Goal: Transaction & Acquisition: Purchase product/service

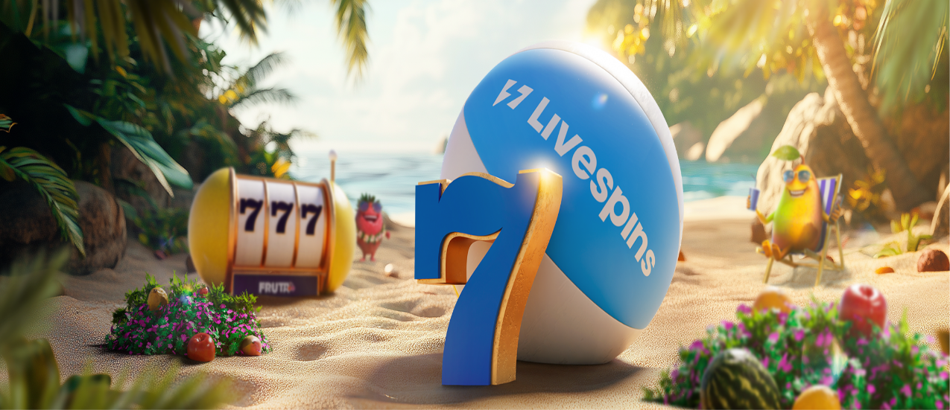
click at [95, 60] on span "Kirjaudu" at bounding box center [103, 53] width 37 height 11
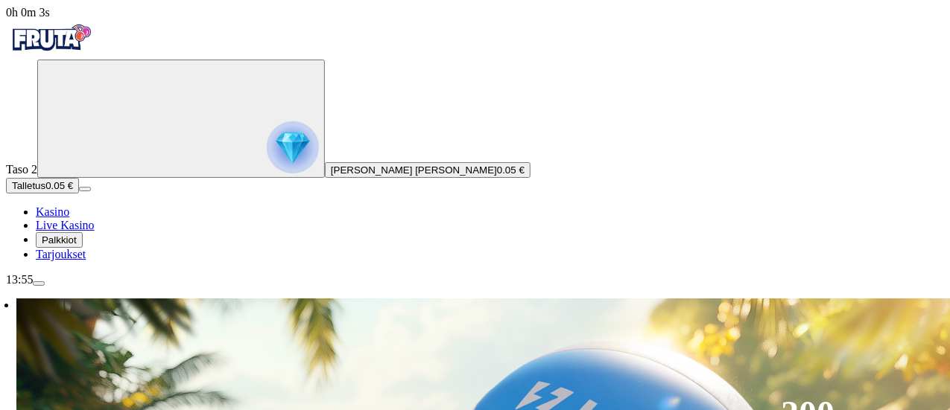
click at [119, 174] on icon "Primary" at bounding box center [154, 118] width 223 height 112
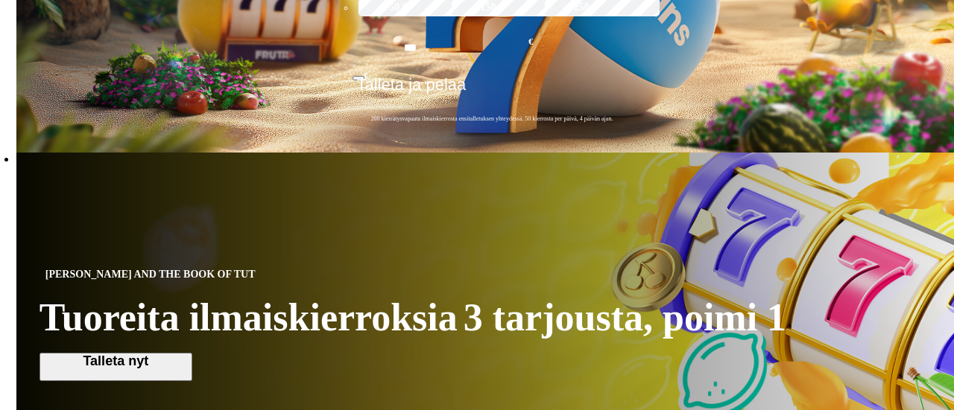
scroll to position [89, 0]
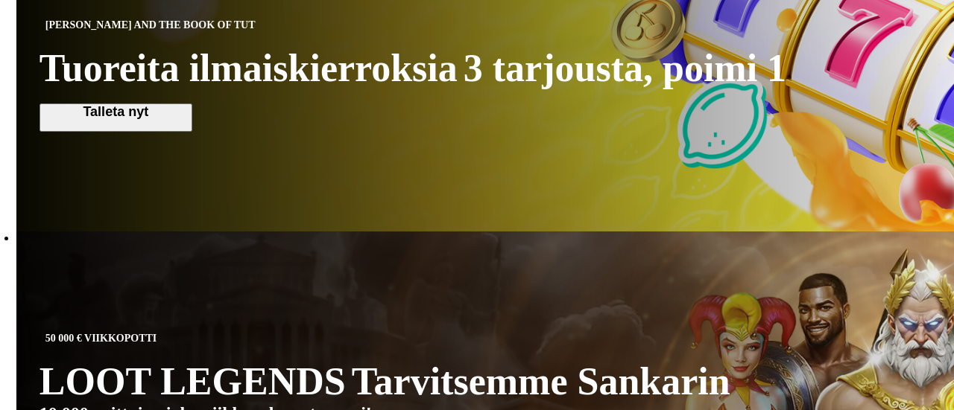
scroll to position [0, 0]
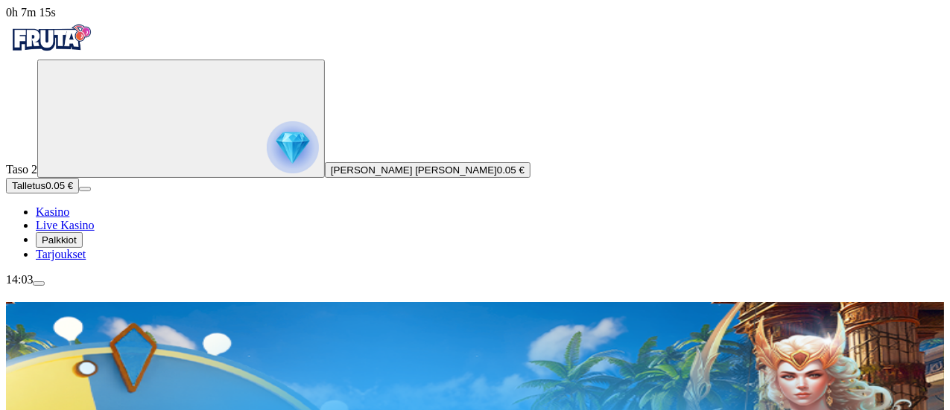
click at [267, 157] on img "Primary" at bounding box center [293, 147] width 52 height 52
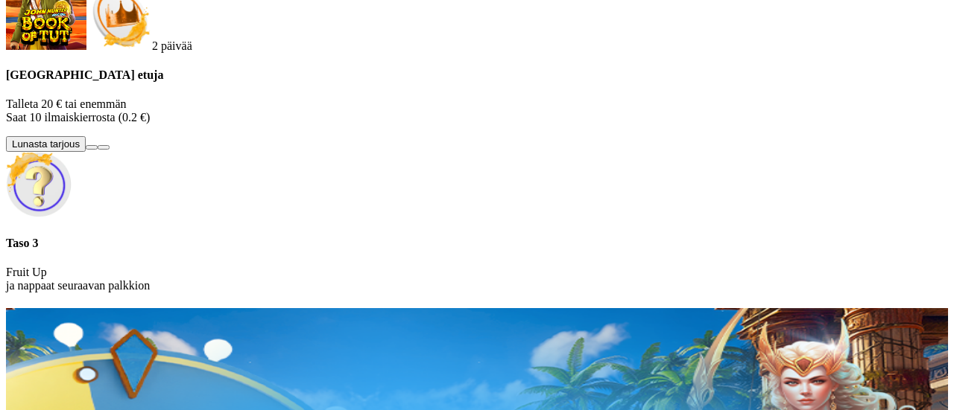
scroll to position [97, 0]
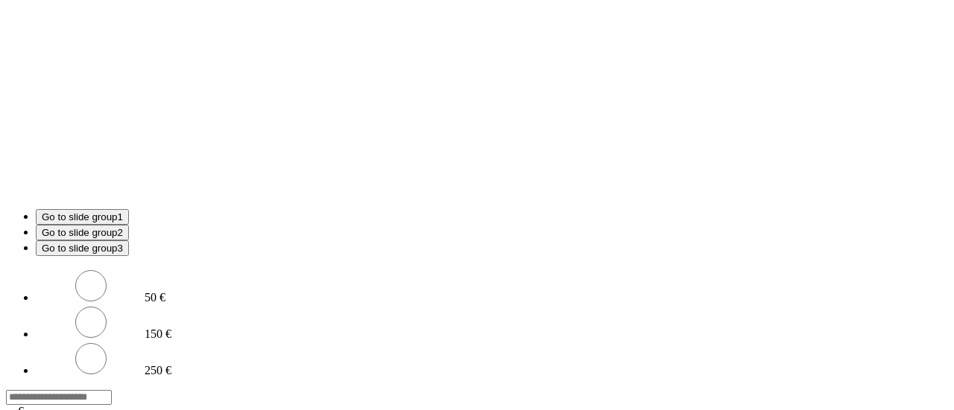
click at [165, 296] on label "50 €" at bounding box center [155, 297] width 21 height 13
type input "**"
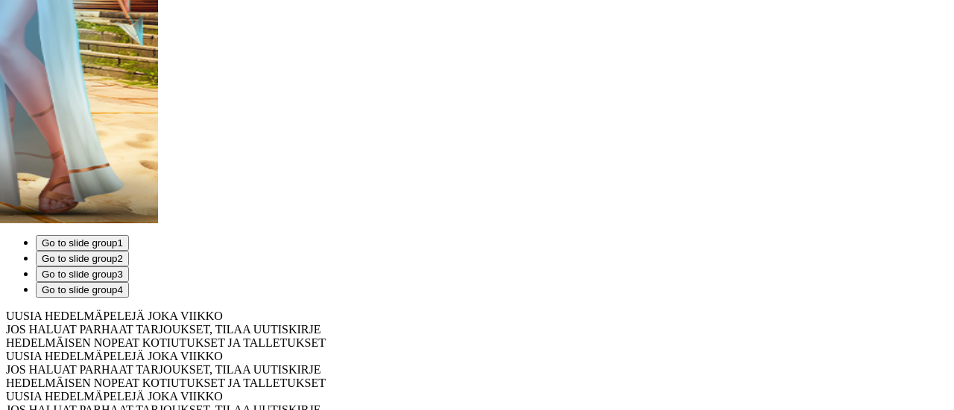
scroll to position [0, 0]
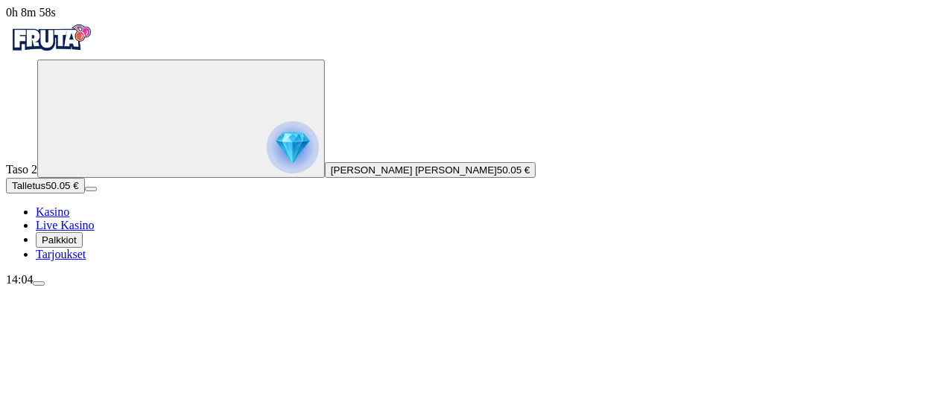
scroll to position [13, 0]
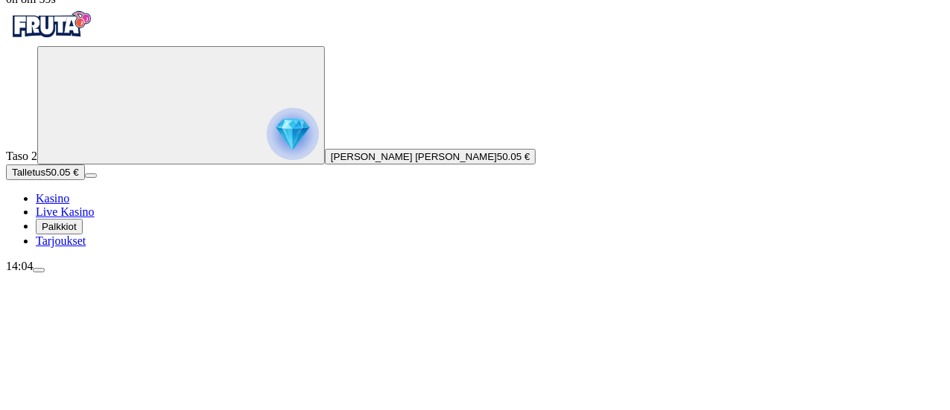
click at [131, 165] on div "Taso 2 Eve Jatta Anneli Kokkoniemi 50.05 €" at bounding box center [475, 105] width 938 height 118
click at [79, 180] on circle "Primary" at bounding box center [155, 104] width 152 height 152
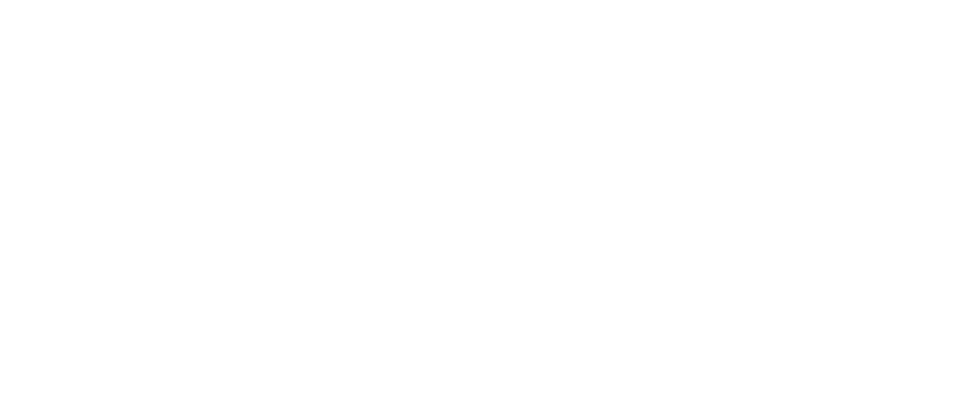
scroll to position [7, 0]
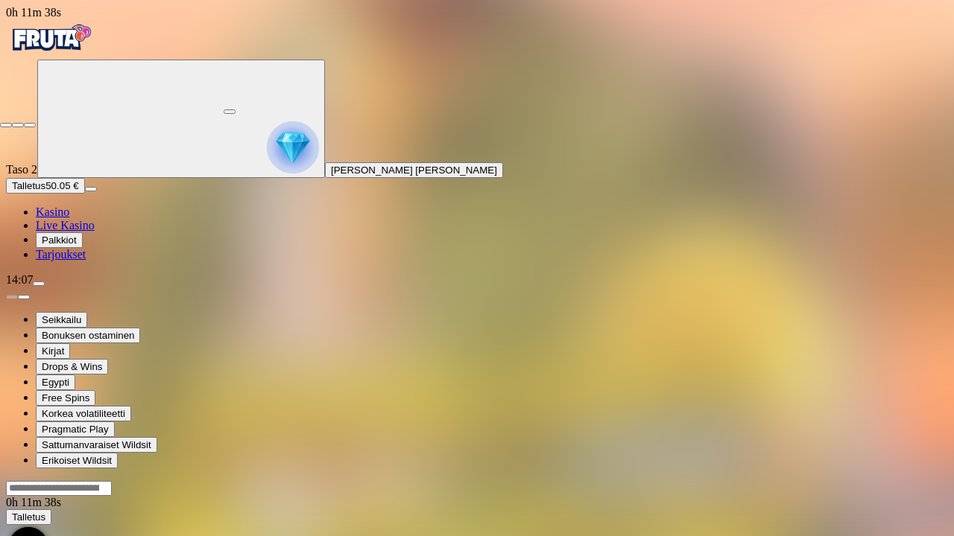
click at [6, 125] on span "close icon" at bounding box center [6, 125] width 0 height 0
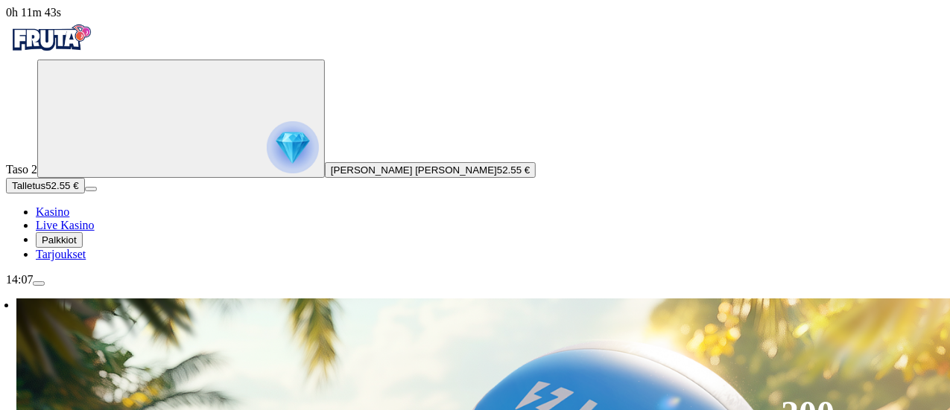
scroll to position [133, 0]
